Goal: Contribute content

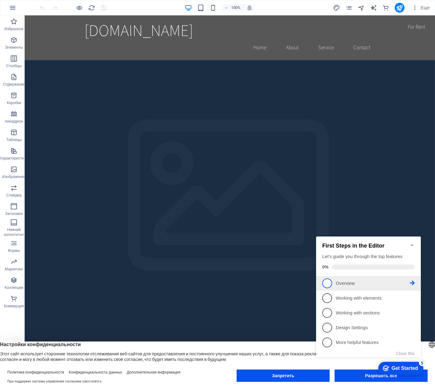
click at [330, 282] on span "1" at bounding box center [327, 284] width 10 height 10
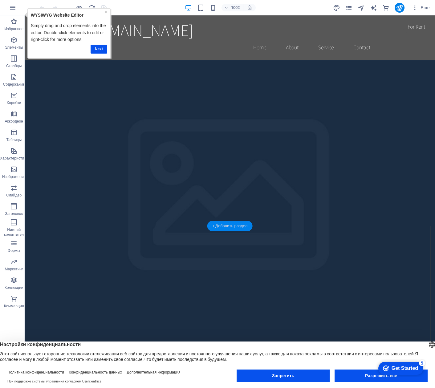
click at [234, 227] on ya-tr-span "+ Добавить раздел" at bounding box center [229, 226] width 35 height 5
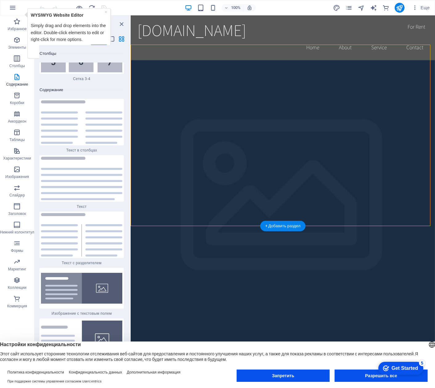
scroll to position [2071, 0]
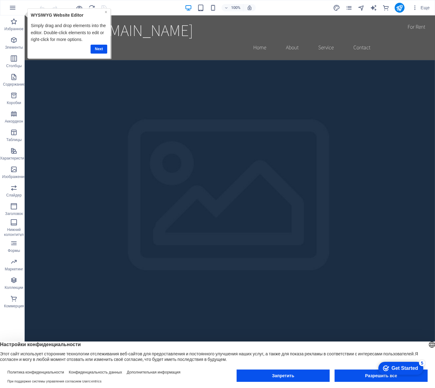
click at [105, 11] on link "×" at bounding box center [105, 11] width 2 height 5
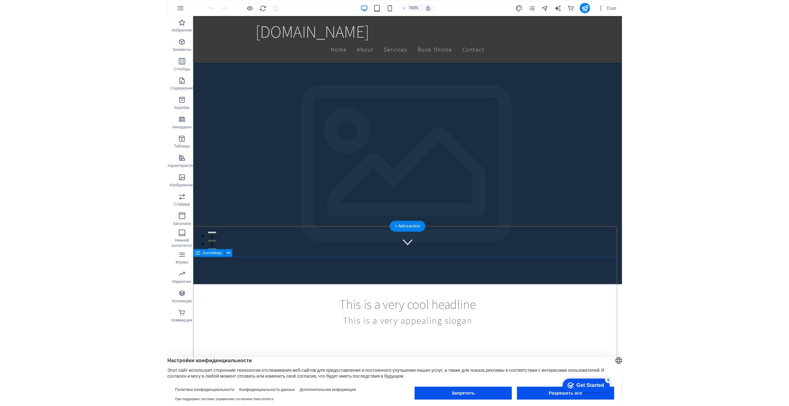
scroll to position [154, 0]
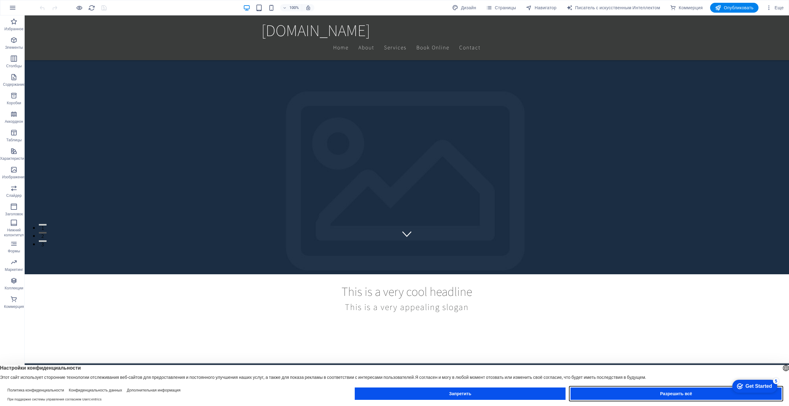
click at [435, 388] on button "Разрешить всё" at bounding box center [675, 393] width 211 height 12
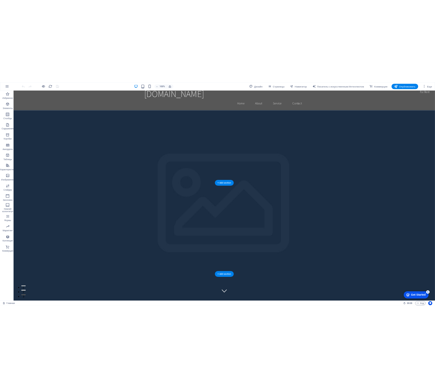
scroll to position [0, 0]
